Goal: Communication & Community: Answer question/provide support

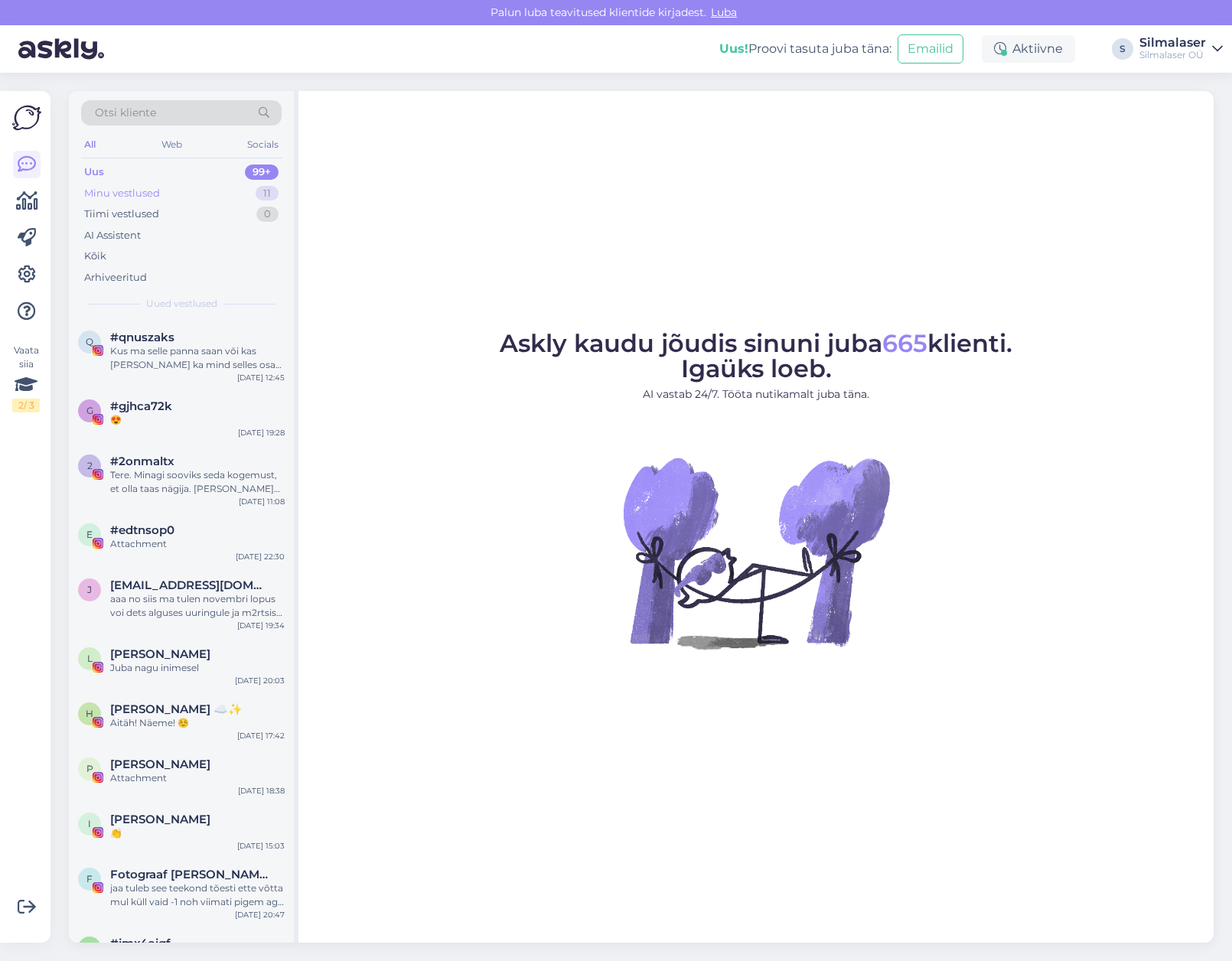
click at [136, 197] on div "Minu vestlused" at bounding box center [121, 193] width 76 height 15
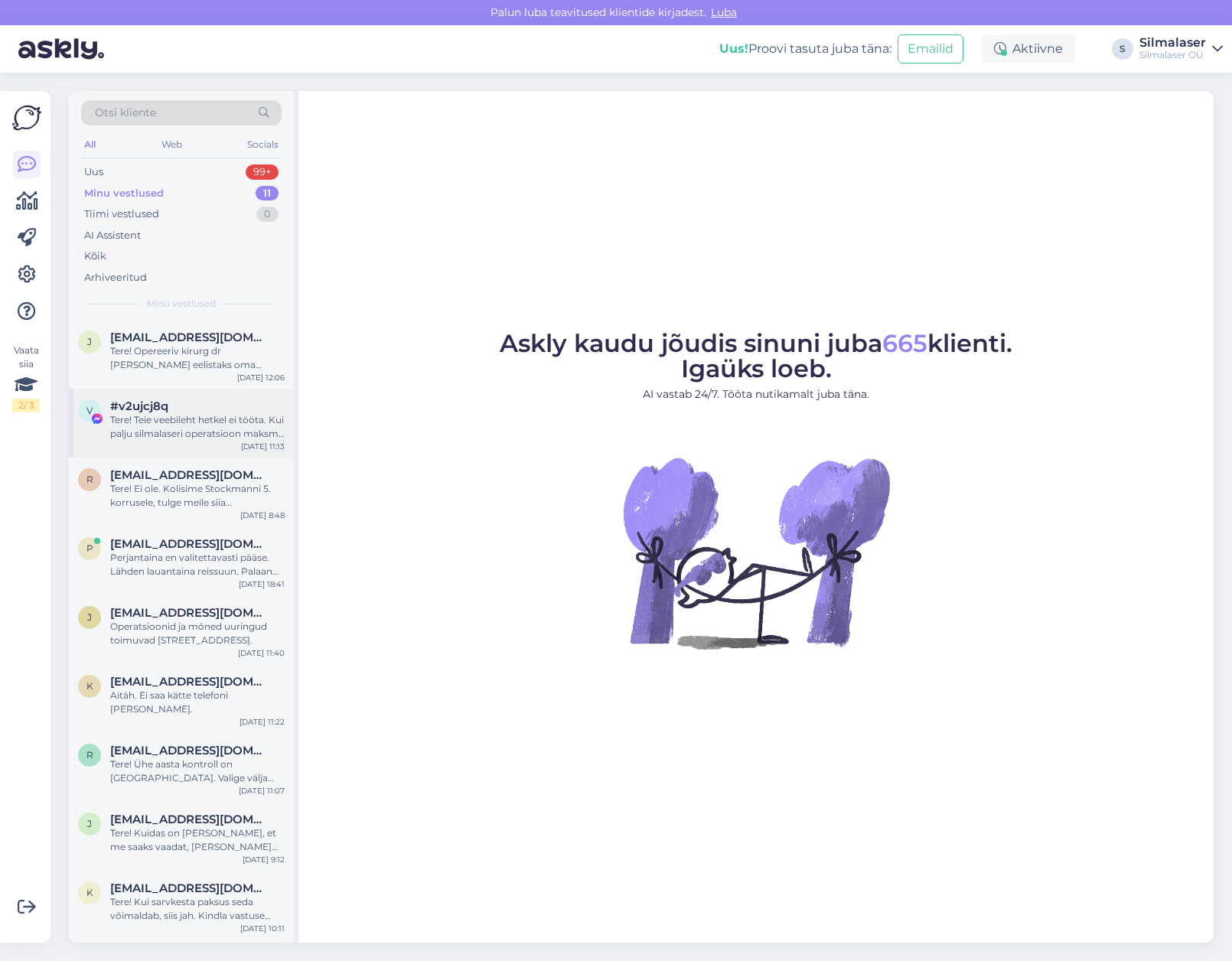
click at [236, 423] on div "Tere! Teie veebileht hetkel ei tööta. Kui palju silmalaseri operatsioon maksma …" at bounding box center [197, 427] width 174 height 27
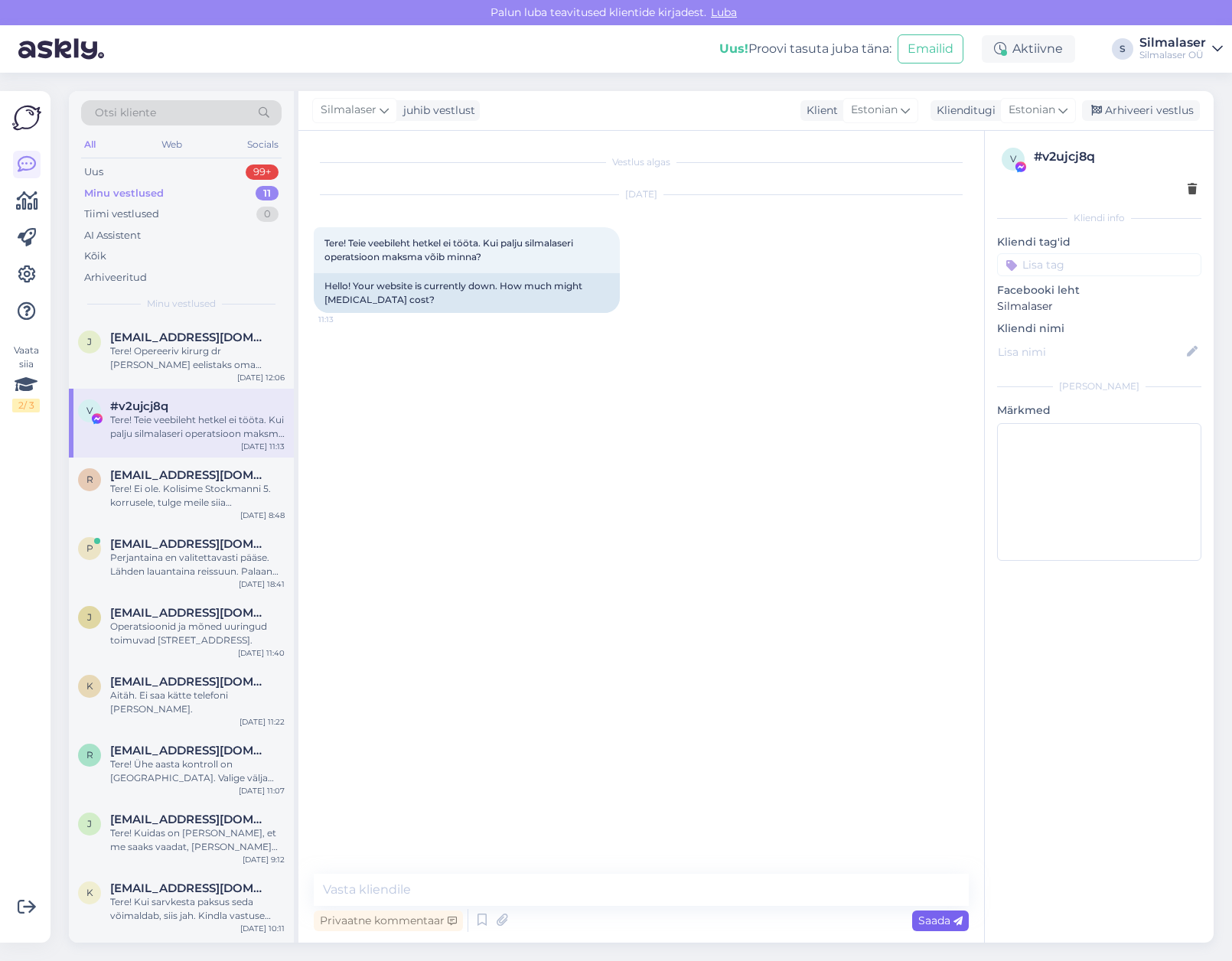
click at [947, 918] on span "Saada" at bounding box center [940, 919] width 45 height 14
click at [544, 896] on textarea at bounding box center [642, 889] width 655 height 32
click at [1047, 110] on span "Estonian" at bounding box center [1031, 109] width 46 height 17
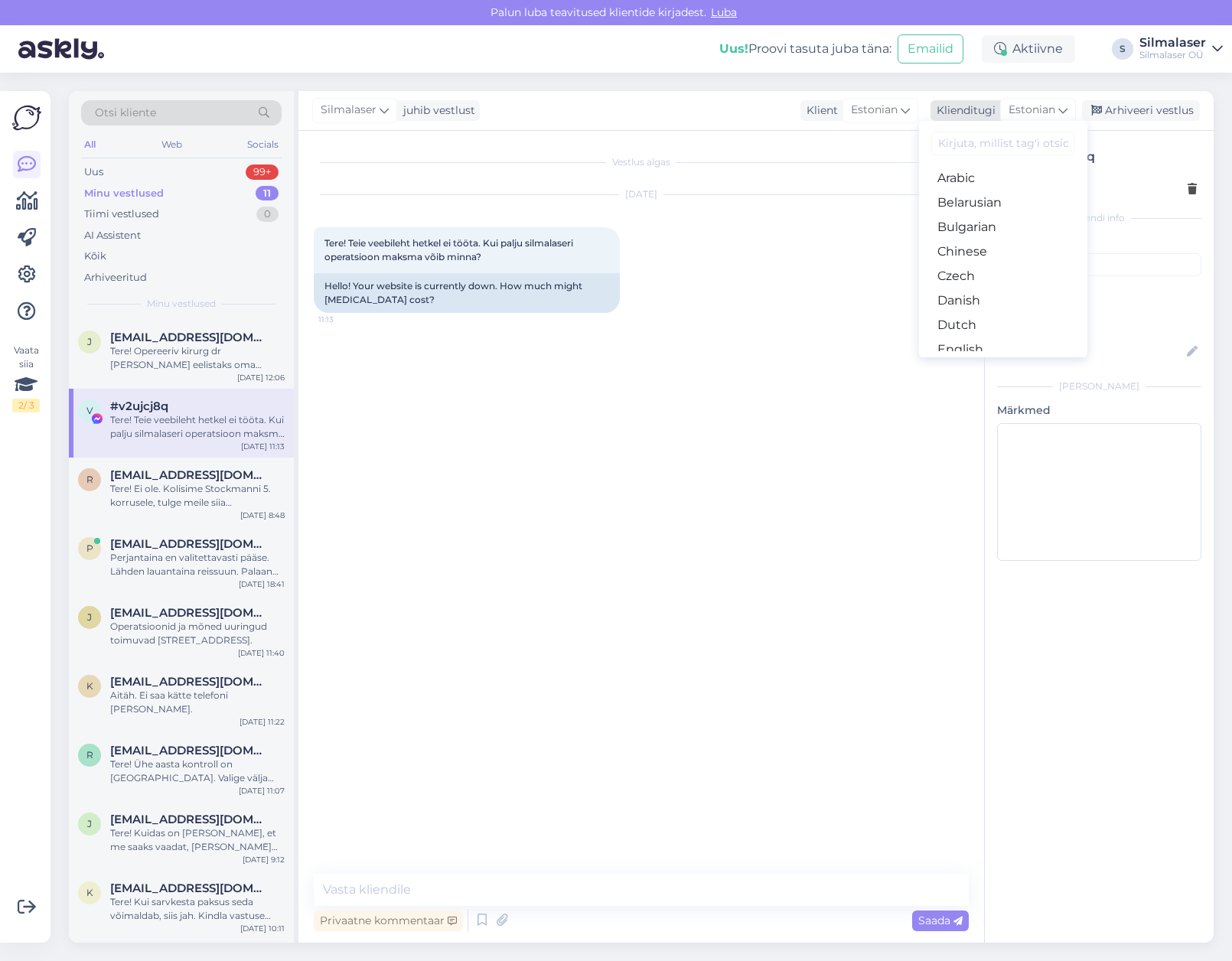
click at [1036, 108] on span "Estonian" at bounding box center [1031, 109] width 46 height 17
click at [287, 876] on div "k [EMAIL_ADDRESS][PERSON_NAME][DOMAIN_NAME] Tere! Kui sarvkesta paksus seda või…" at bounding box center [181, 905] width 225 height 69
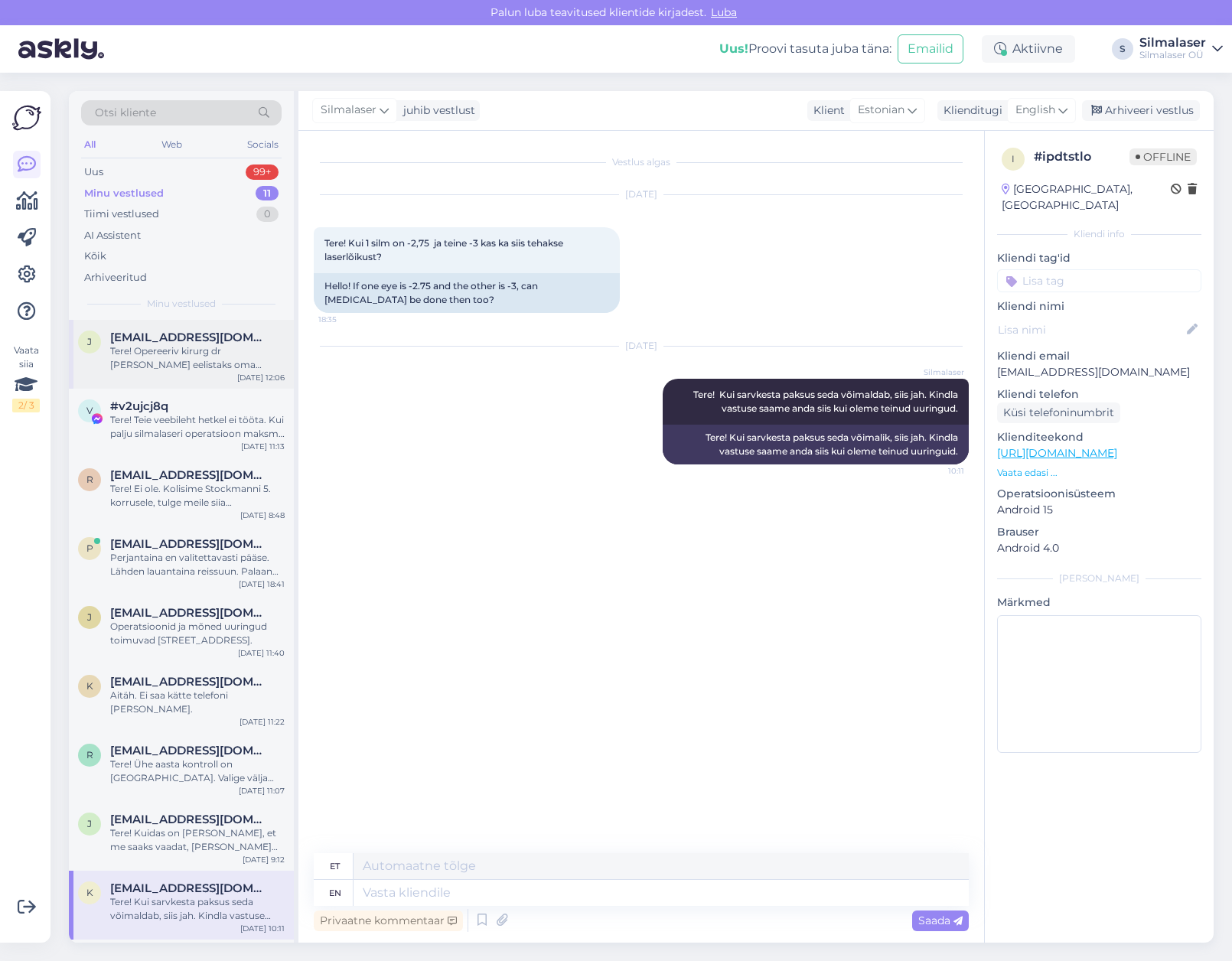
click at [129, 339] on span "[EMAIL_ADDRESS][DOMAIN_NAME]" at bounding box center [189, 337] width 159 height 14
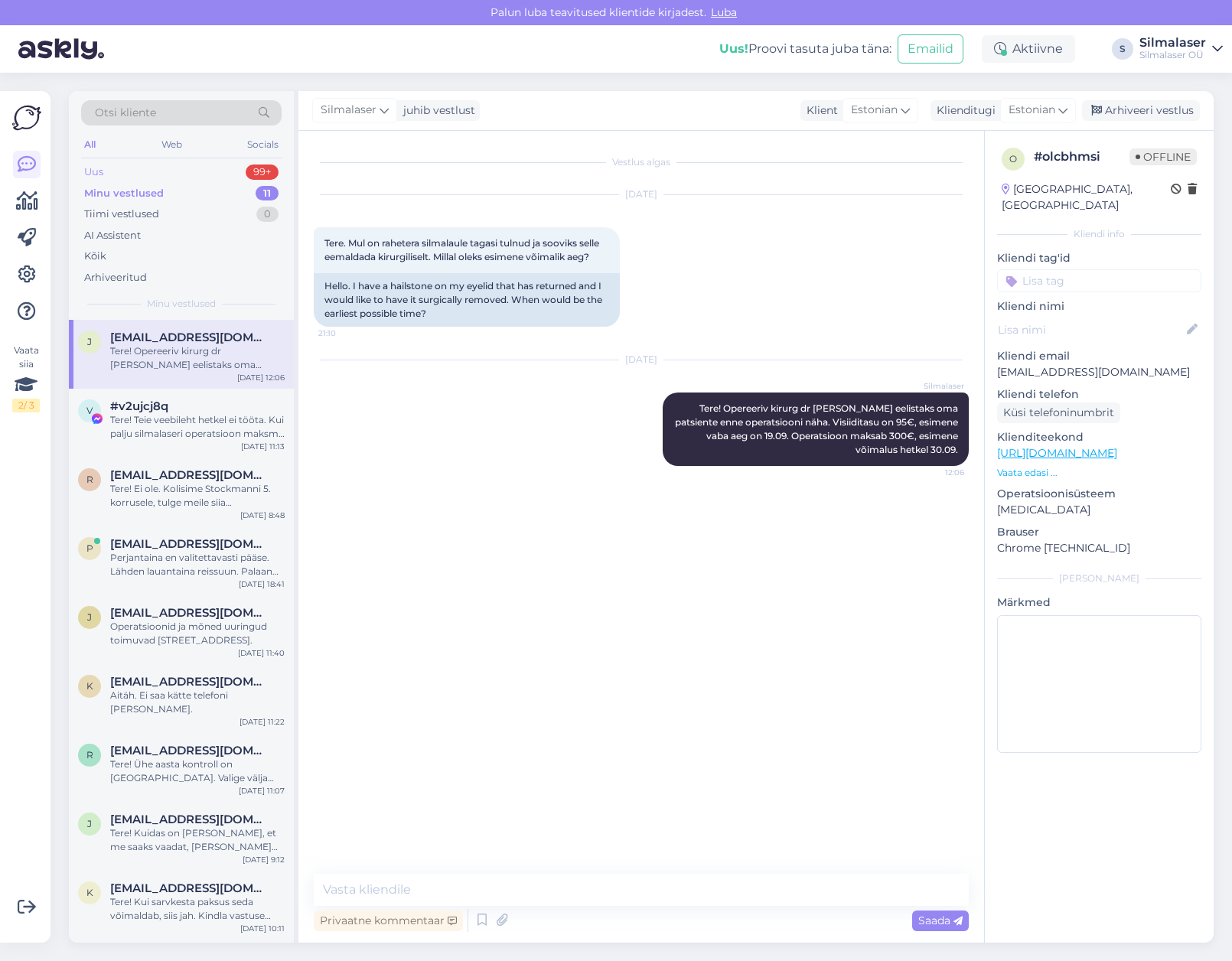
click at [144, 181] on div "Uus 99+" at bounding box center [181, 172] width 201 height 22
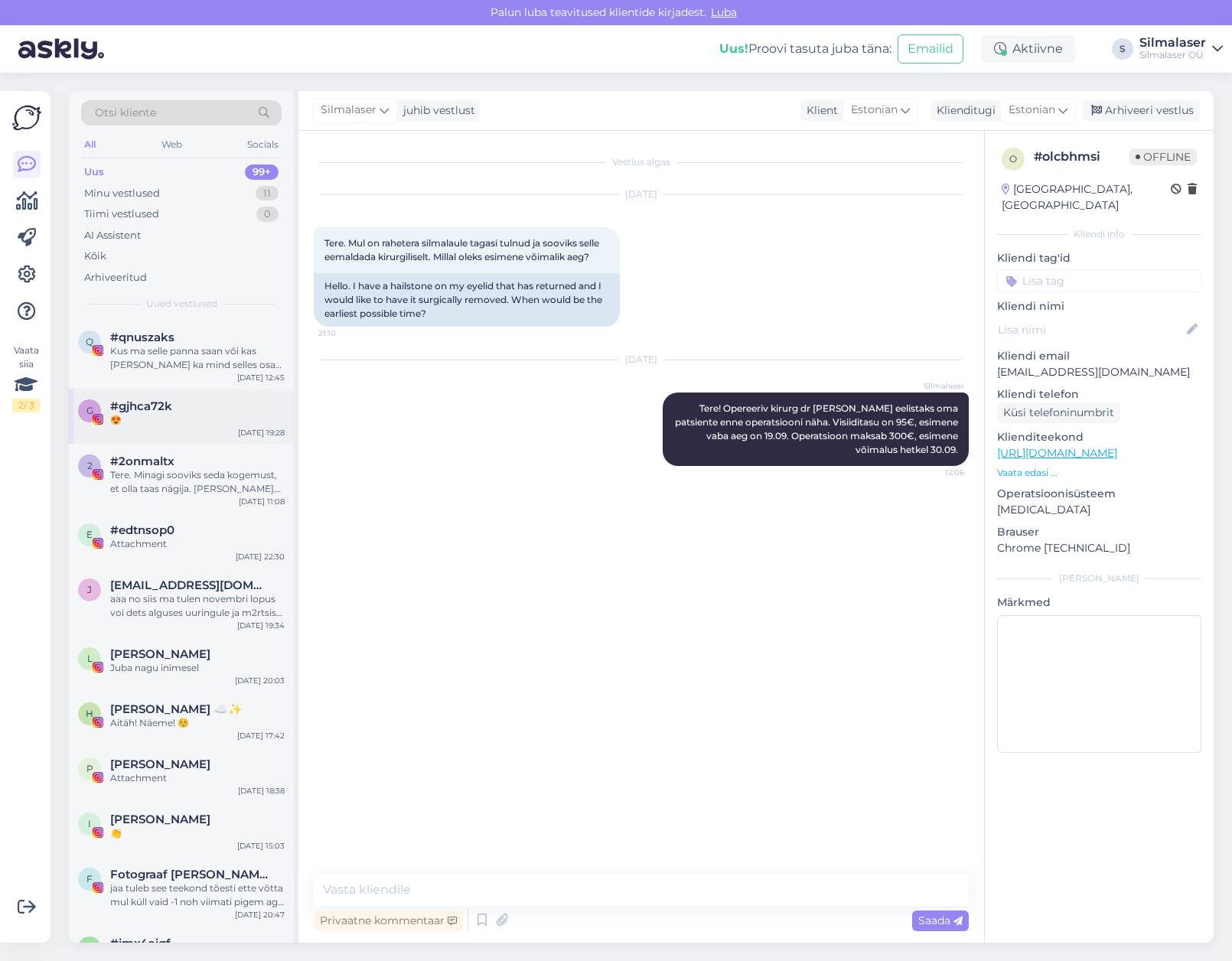
click at [155, 407] on span "#gjhca72k" at bounding box center [141, 406] width 62 height 14
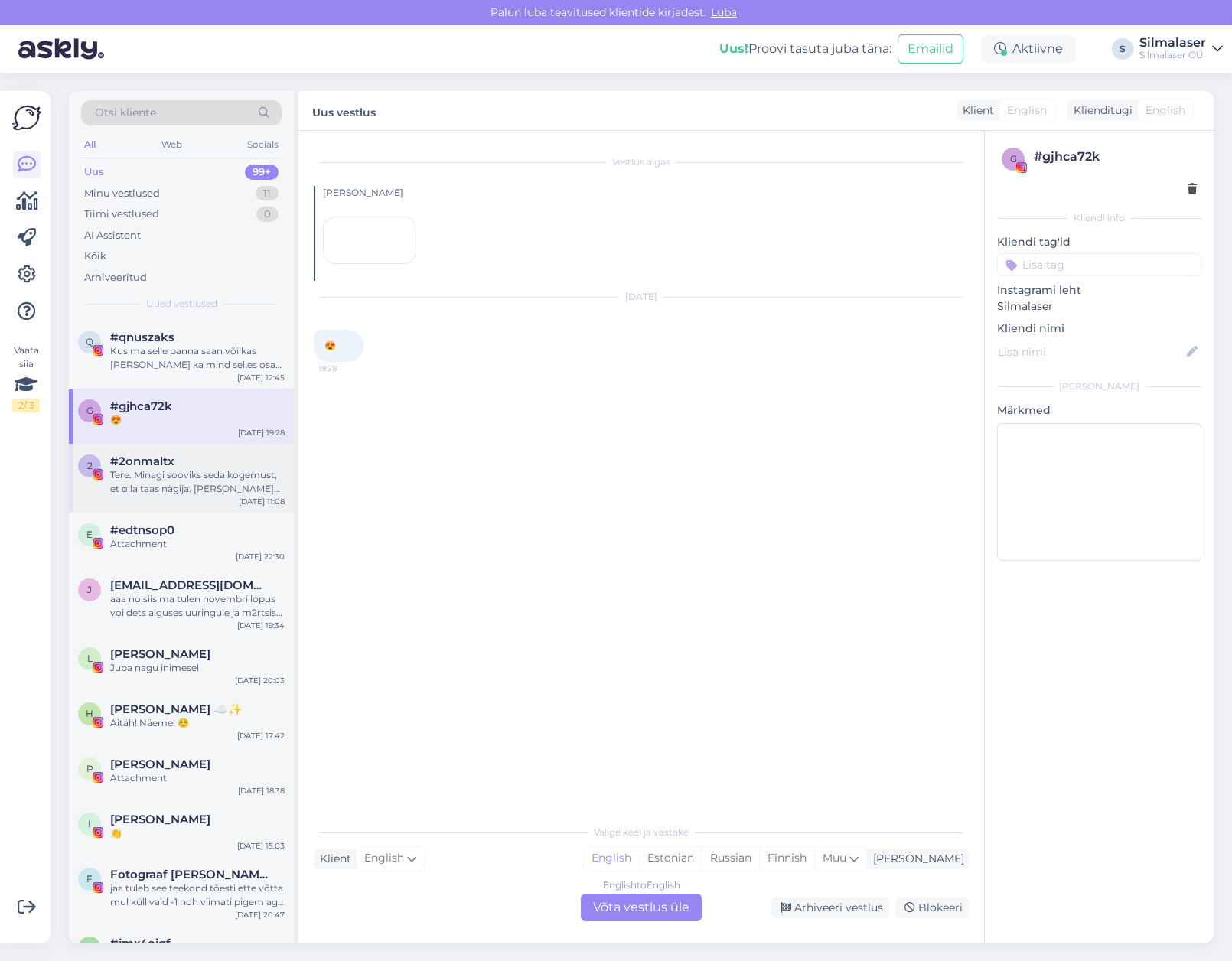
click at [148, 474] on div "Tere. Minagi sooviks seda kogemust, et olla taas nägija. [PERSON_NAME] alates n…" at bounding box center [197, 482] width 174 height 27
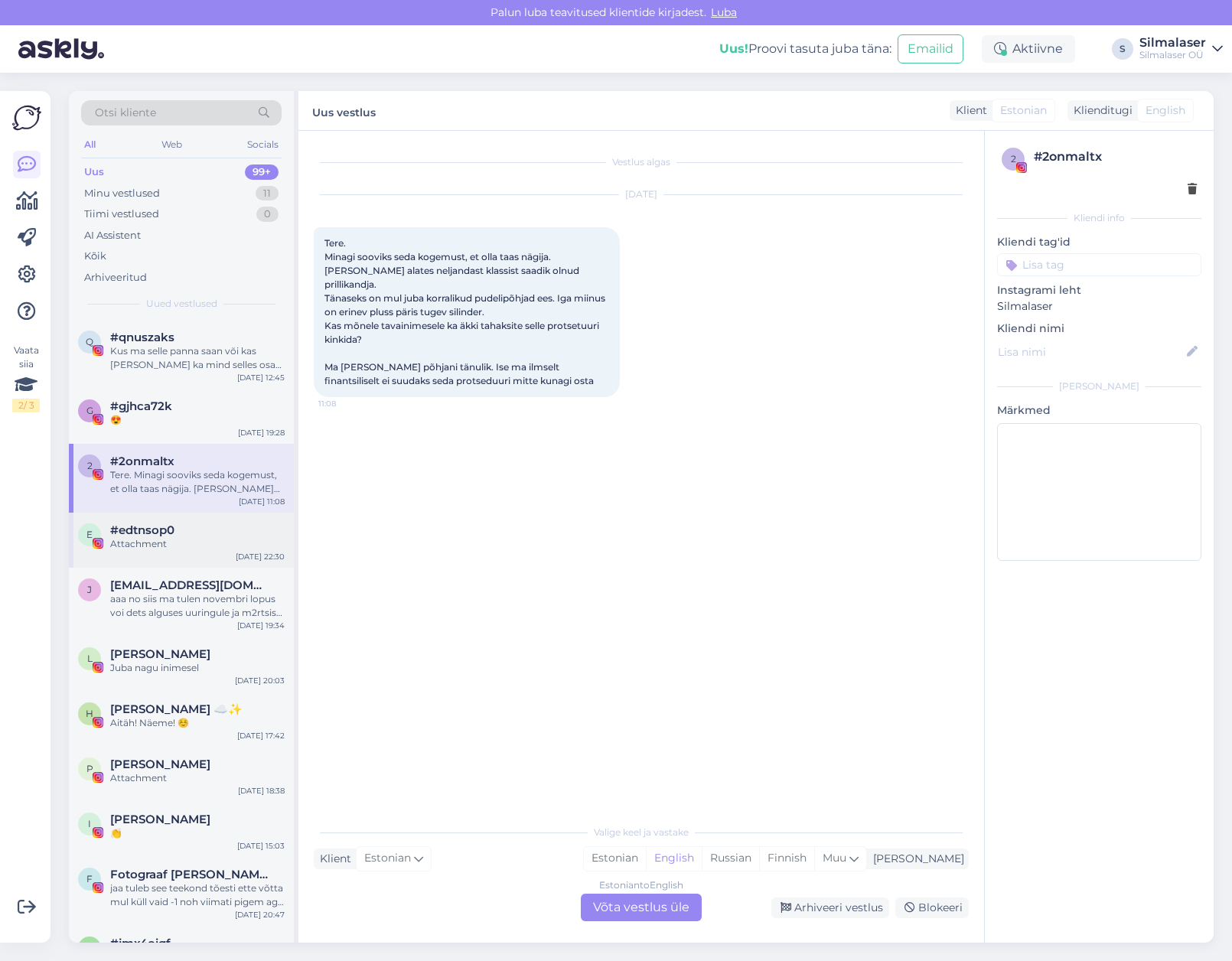
click at [160, 530] on span "#edtnsop0" at bounding box center [142, 530] width 64 height 14
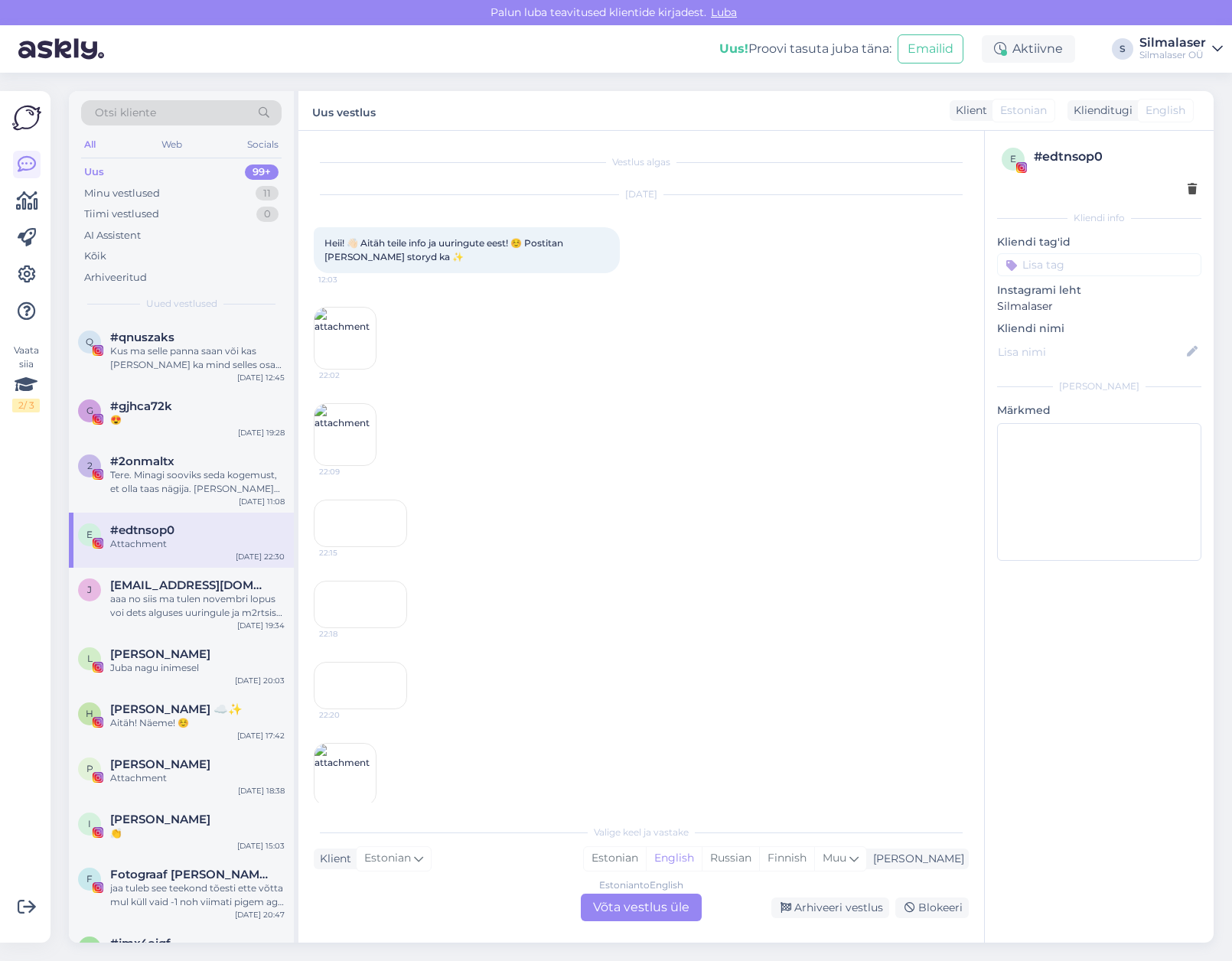
scroll to position [117, 0]
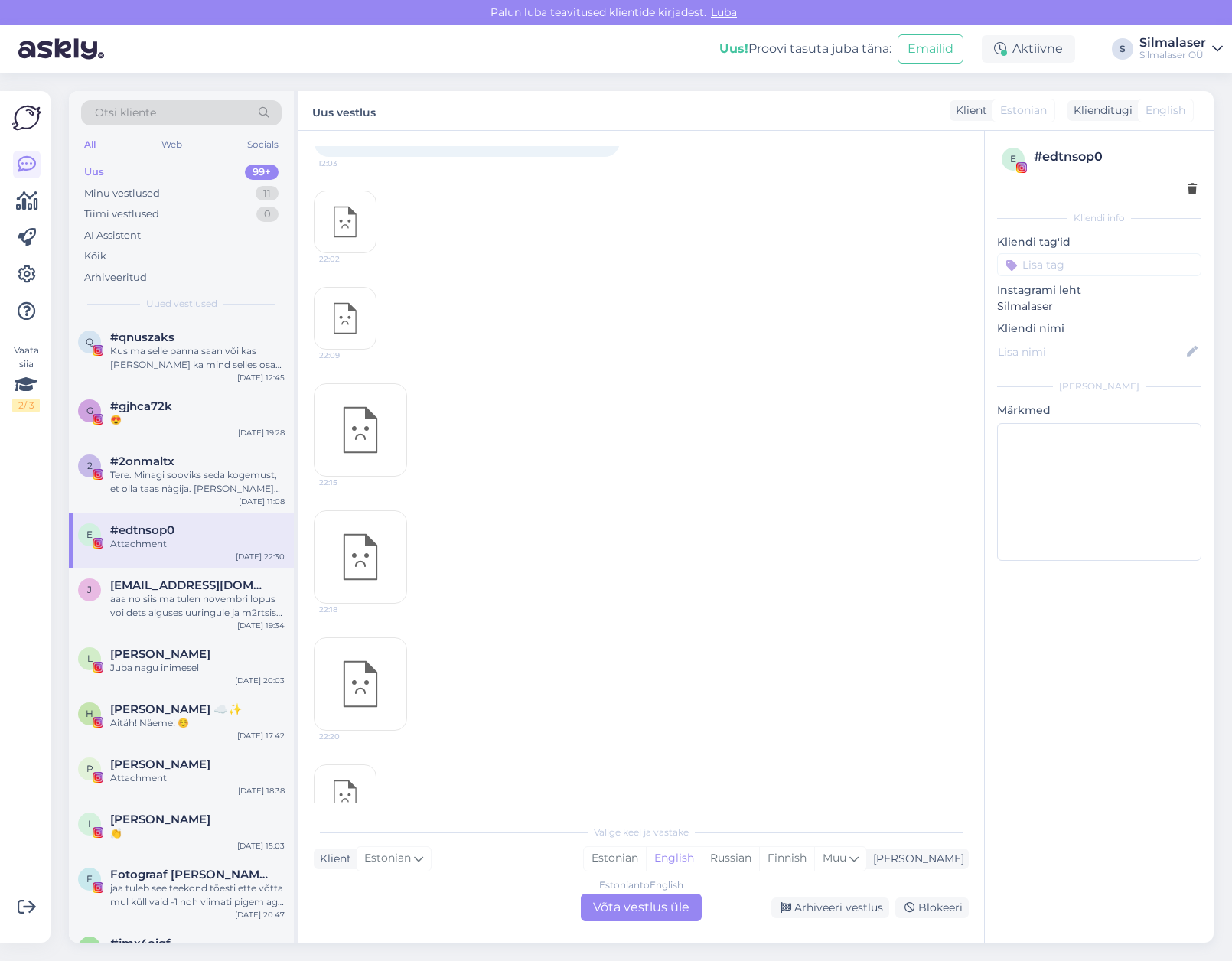
click at [88, 168] on div "Uus" at bounding box center [93, 172] width 20 height 15
click at [94, 171] on div "Uus" at bounding box center [93, 172] width 20 height 15
click at [106, 193] on div "Minu vestlused" at bounding box center [121, 193] width 76 height 15
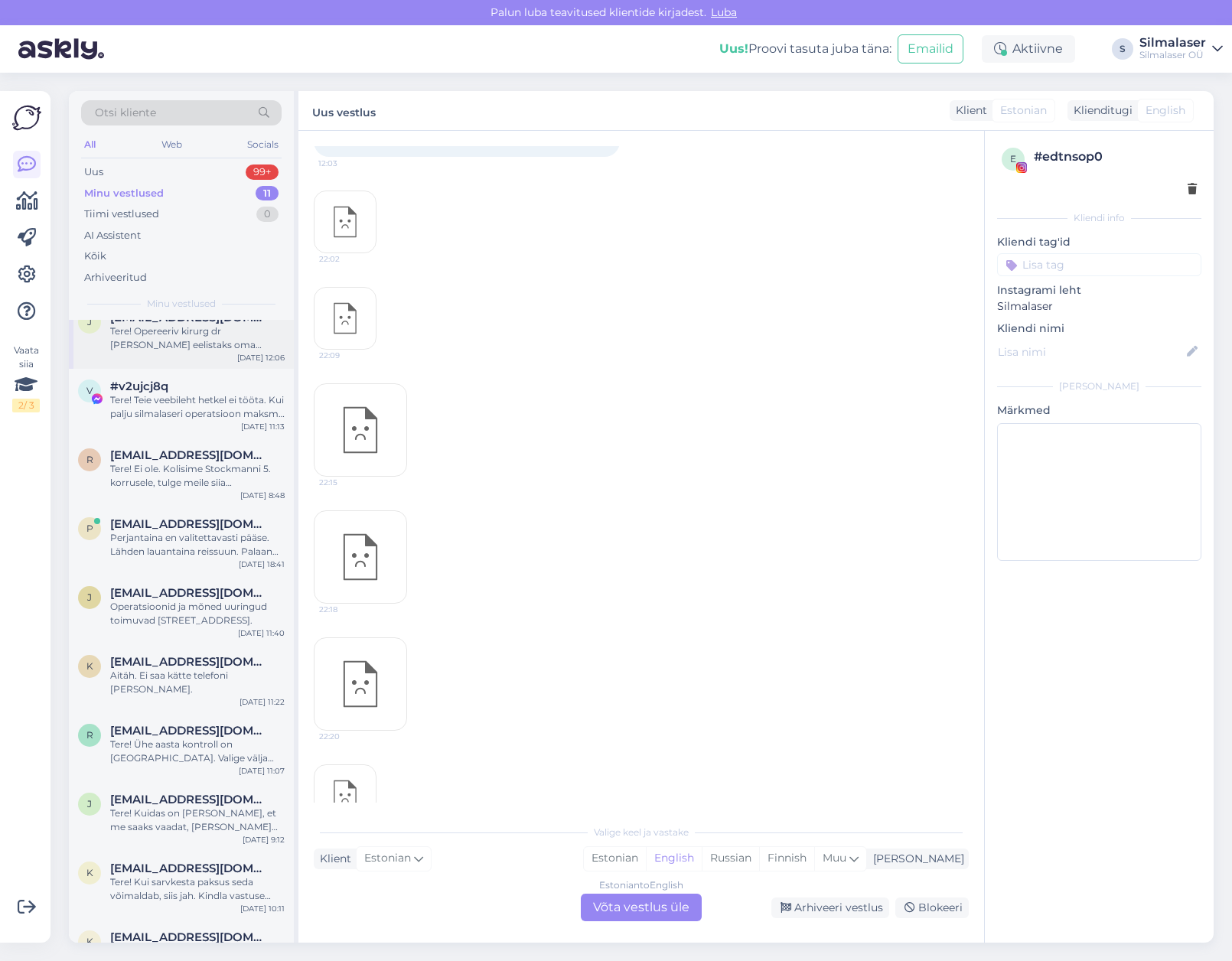
scroll to position [23, 0]
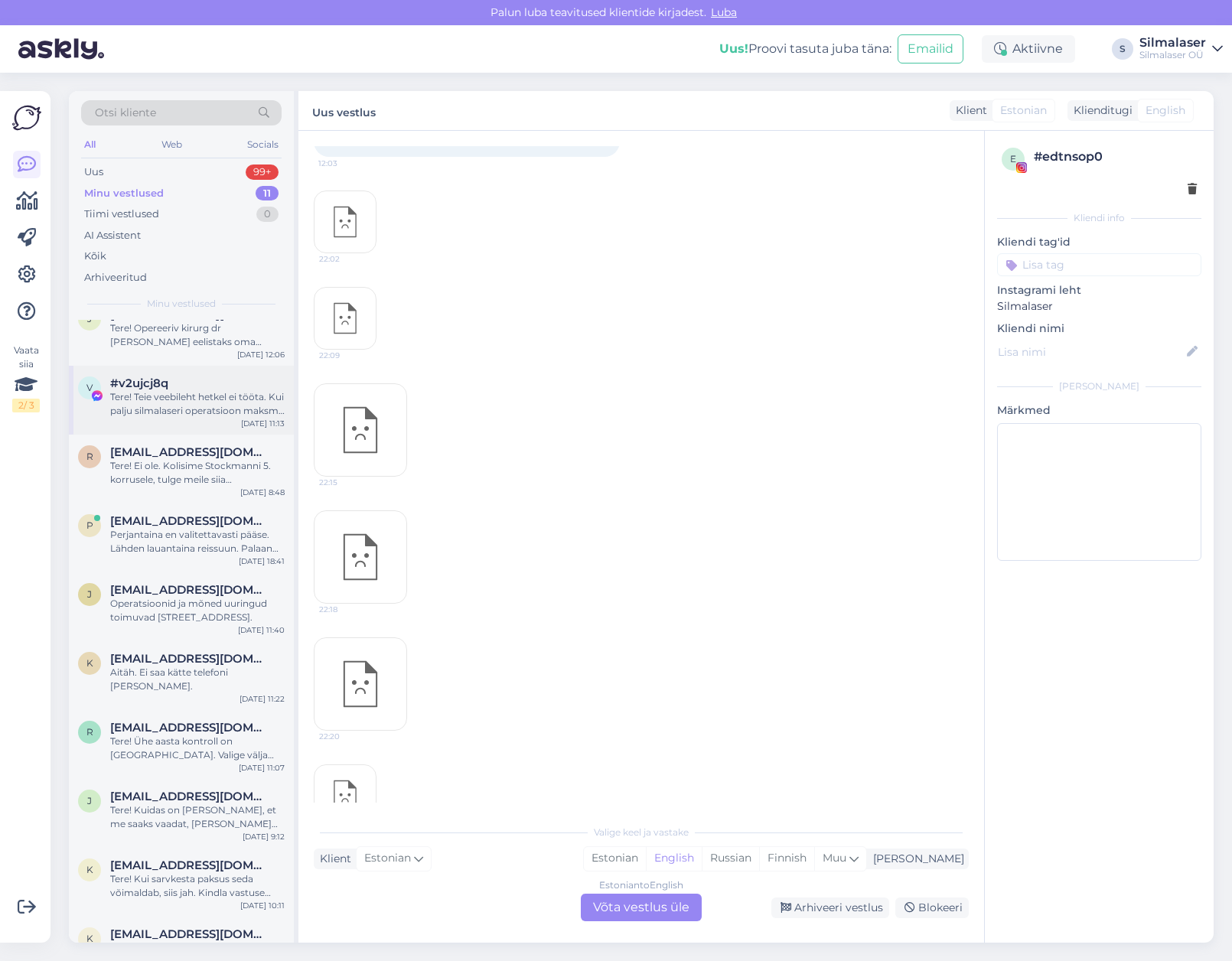
click at [169, 379] on div "#v2ujcj8q" at bounding box center [197, 383] width 174 height 14
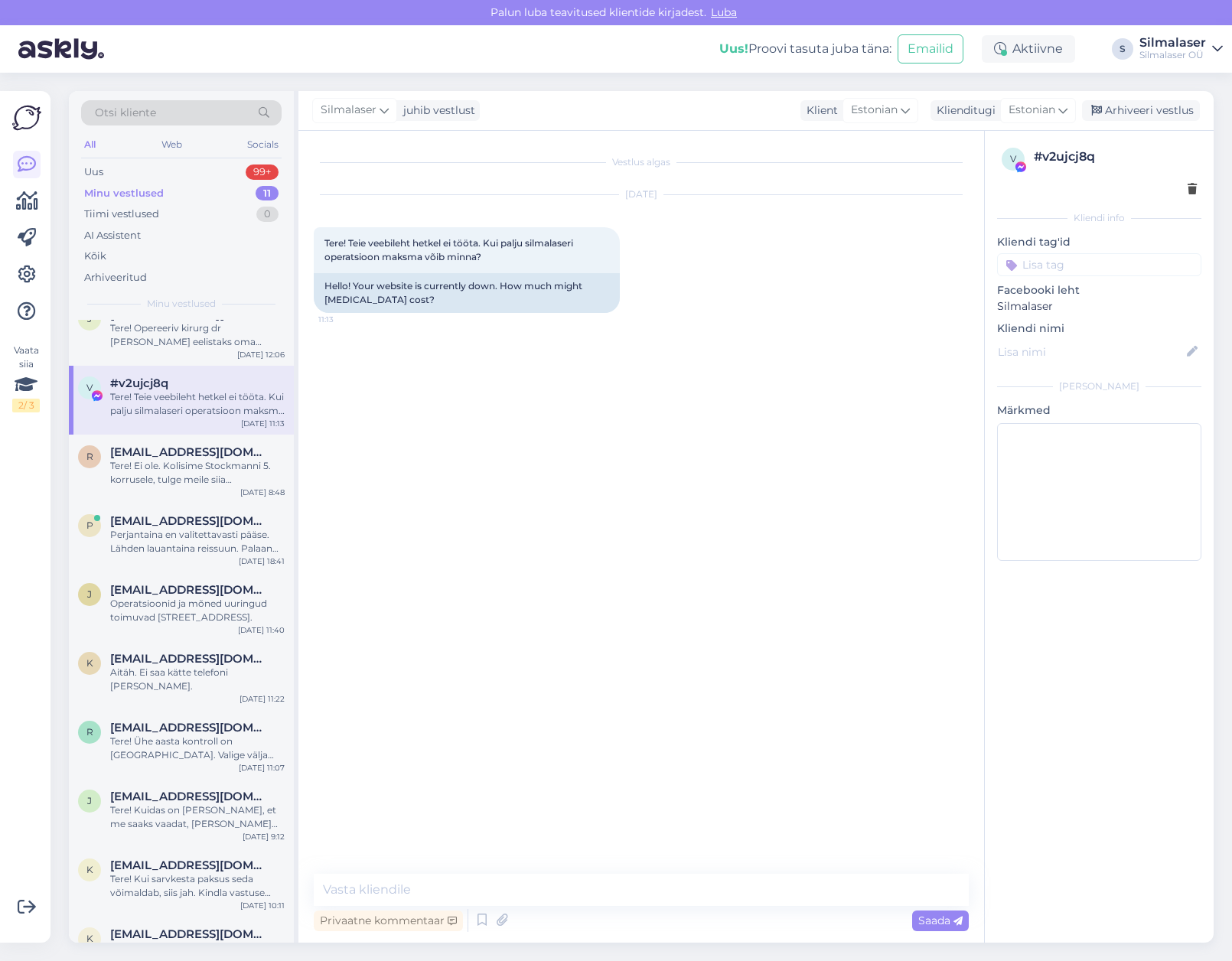
scroll to position [0, 0]
click at [386, 886] on textarea at bounding box center [642, 889] width 655 height 32
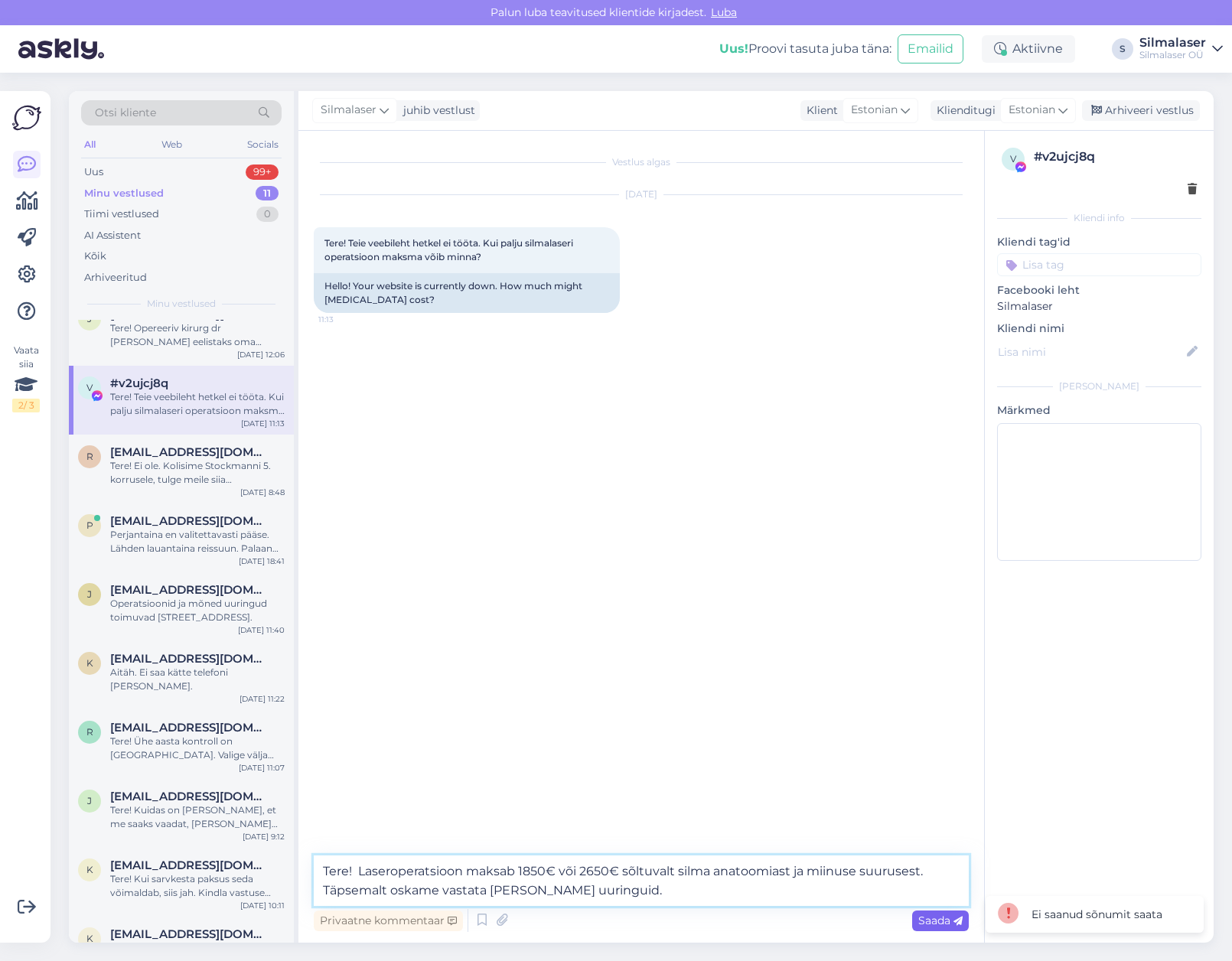
type textarea "Tere! Laseroperatsioon maksab 1850€ või 2650€ sõltuvalt silma anatoomiast ja mi…"
click at [931, 921] on span "Saada" at bounding box center [940, 919] width 45 height 14
click at [929, 923] on span "Saada" at bounding box center [940, 919] width 45 height 14
